Goal: Communication & Community: Share content

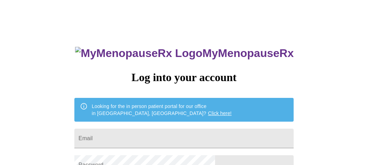
scroll to position [35, 0]
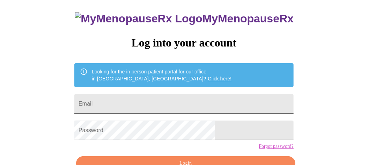
click at [146, 100] on input "Email" at bounding box center [183, 104] width 219 height 20
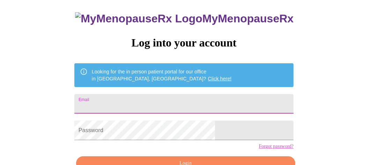
type input "cmg551@comcast.net"
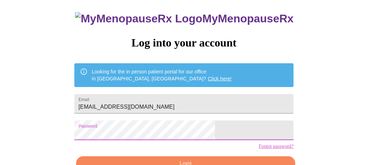
scroll to position [75, 0]
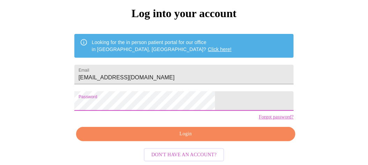
click at [221, 135] on span "Login" at bounding box center [185, 134] width 203 height 9
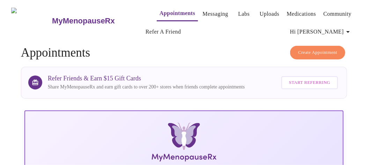
click at [208, 13] on link "Messaging" at bounding box center [216, 14] width 26 height 10
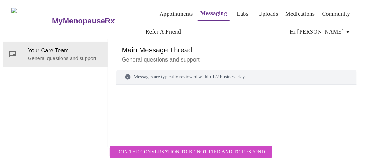
scroll to position [36, 0]
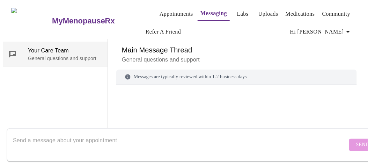
click at [75, 55] on p "General questions and support" at bounding box center [65, 58] width 74 height 7
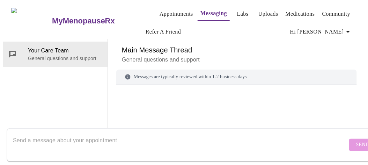
click at [33, 142] on textarea "Send a message about your appointment" at bounding box center [180, 144] width 335 height 22
click at [12, 133] on form "Send" at bounding box center [194, 144] width 375 height 33
click at [14, 133] on textarea "Send a message about your appointment" at bounding box center [180, 144] width 335 height 22
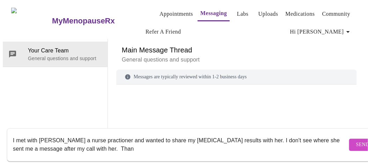
drag, startPoint x: 94, startPoint y: 141, endPoint x: 114, endPoint y: 141, distance: 20.3
click at [113, 141] on textarea "I met with Jessica a nurse practioner and wanted to share my testosterone resul…" at bounding box center [180, 144] width 335 height 22
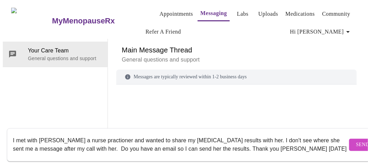
type textarea "I met with Jessica a nurse practioner and wanted to share my testosterone resul…"
click at [356, 140] on span "Send" at bounding box center [362, 144] width 13 height 9
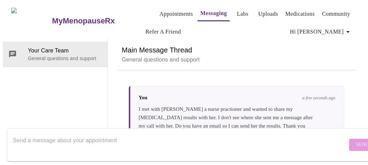
scroll to position [0, 0]
